Goal: Information Seeking & Learning: Learn about a topic

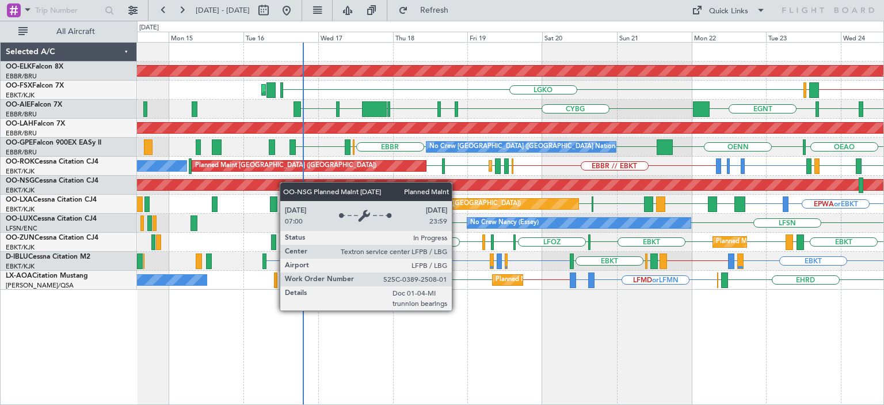
click at [394, 189] on div "Planned Maint Kortrijk-Wevelgem EBKT // EBBR EBKT // EBBR LGKO LGAV AOG Maint K…" at bounding box center [510, 166] width 746 height 247
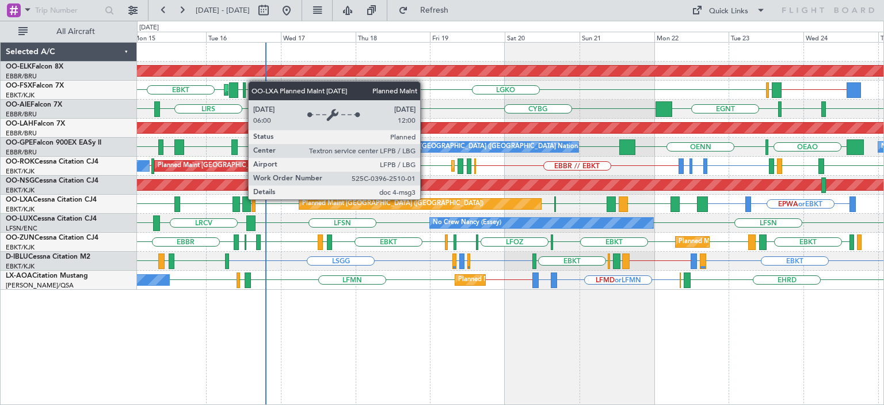
click at [387, 200] on div "Planned Maint [GEOGRAPHIC_DATA] ([GEOGRAPHIC_DATA])" at bounding box center [392, 203] width 181 height 17
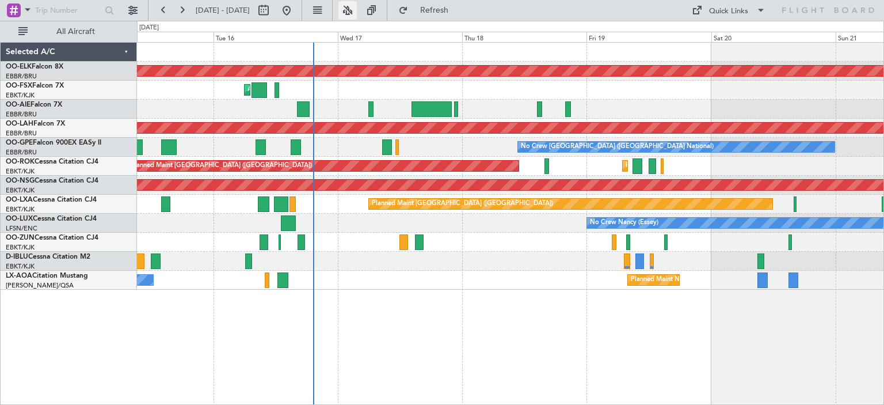
click at [357, 10] on button at bounding box center [347, 10] width 18 height 18
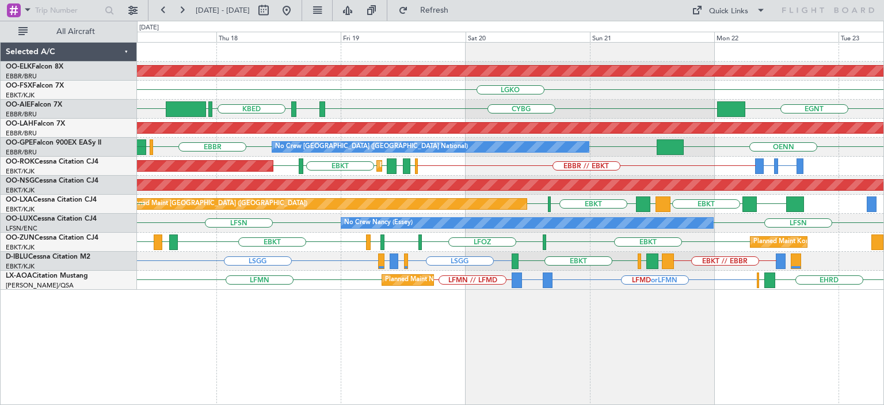
click at [586, 209] on div "LRIA EBKT [GEOGRAPHIC_DATA] EBKT LFPB Planned Maint [GEOGRAPHIC_DATA] ([GEOGRAP…" at bounding box center [510, 204] width 746 height 19
